Goal: Use online tool/utility: Utilize a website feature to perform a specific function

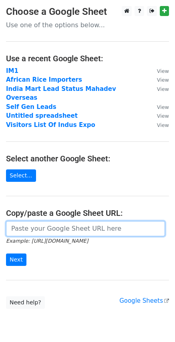
click at [60, 221] on input "url" at bounding box center [85, 228] width 159 height 15
paste input "[URL][DOMAIN_NAME]"
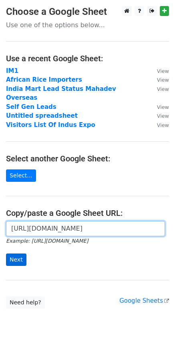
type input "[URL][DOMAIN_NAME]"
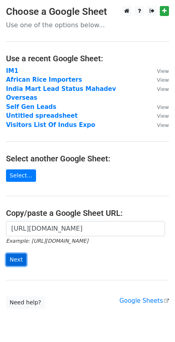
click at [14, 253] on input "Next" at bounding box center [16, 259] width 20 height 12
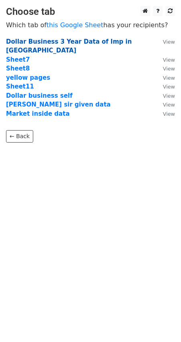
click at [56, 38] on strong "Dollar Business 3 Year Data of Imp in [GEOGRAPHIC_DATA]" at bounding box center [69, 46] width 126 height 16
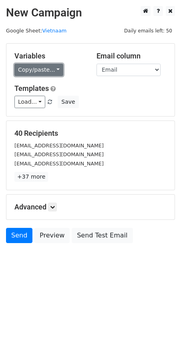
click at [34, 71] on link "Copy/paste..." at bounding box center [38, 70] width 49 height 12
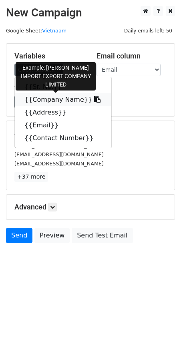
click at [42, 97] on link "{{Company Name}}" at bounding box center [63, 99] width 96 height 13
